Goal: Task Accomplishment & Management: Use online tool/utility

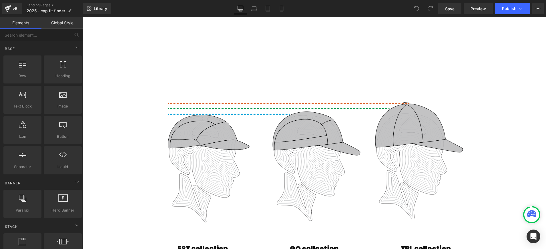
scroll to position [238, 0]
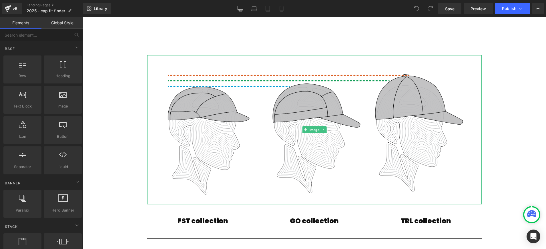
click at [259, 133] on img at bounding box center [314, 129] width 334 height 149
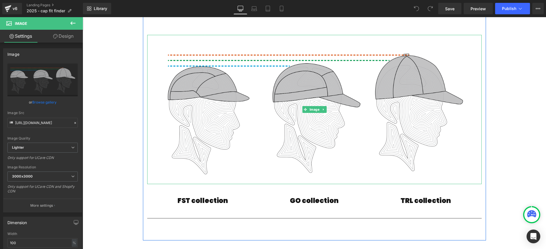
scroll to position [259, 0]
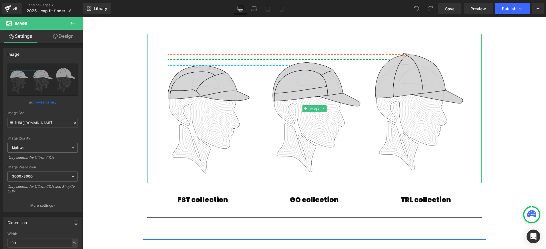
click at [323, 108] on icon at bounding box center [323, 108] width 3 height 3
click at [325, 108] on icon at bounding box center [326, 108] width 3 height 3
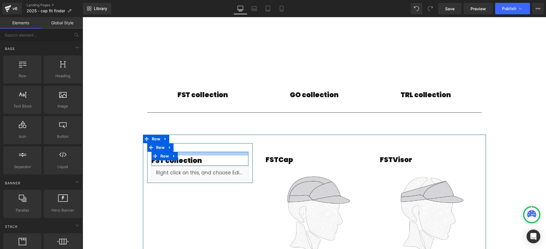
scroll to position [183, 0]
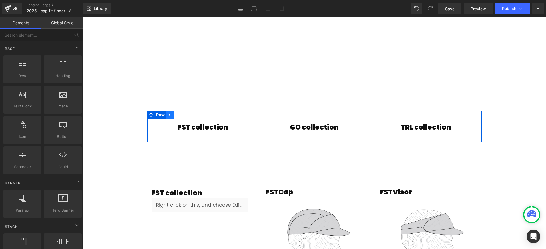
click at [171, 114] on icon at bounding box center [170, 115] width 4 height 4
click at [185, 114] on icon at bounding box center [185, 115] width 4 height 4
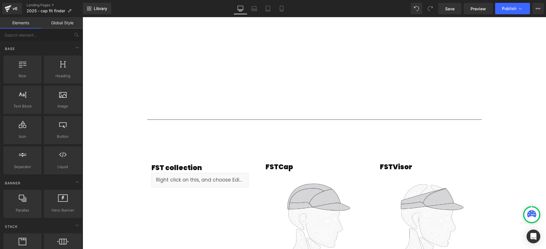
scroll to position [171, 0]
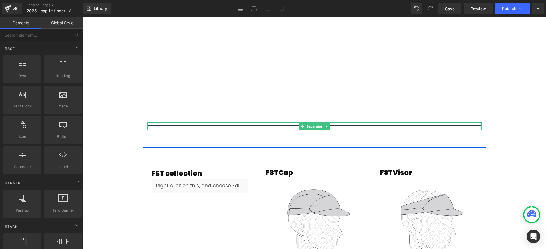
click at [327, 126] on icon at bounding box center [326, 126] width 1 height 2
click at [328, 125] on icon at bounding box center [329, 126] width 3 height 3
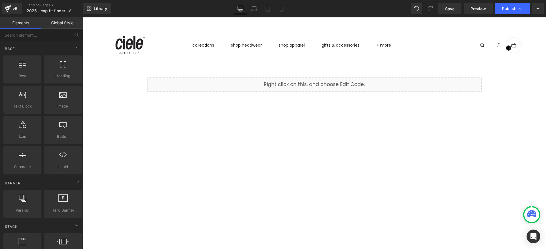
scroll to position [0, 0]
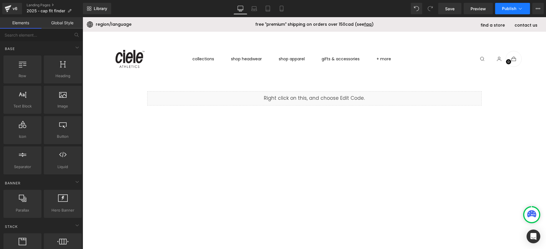
click at [502, 9] on span "Publish" at bounding box center [509, 8] width 14 height 5
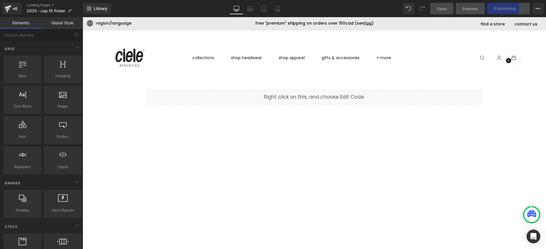
scroll to position [3, 0]
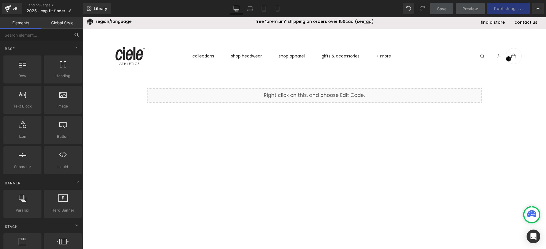
click at [38, 29] on input "text" at bounding box center [35, 35] width 70 height 13
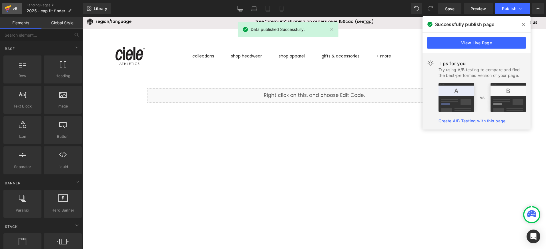
click at [13, 11] on div "v6" at bounding box center [14, 8] width 7 height 7
